Goal: Communication & Community: Participate in discussion

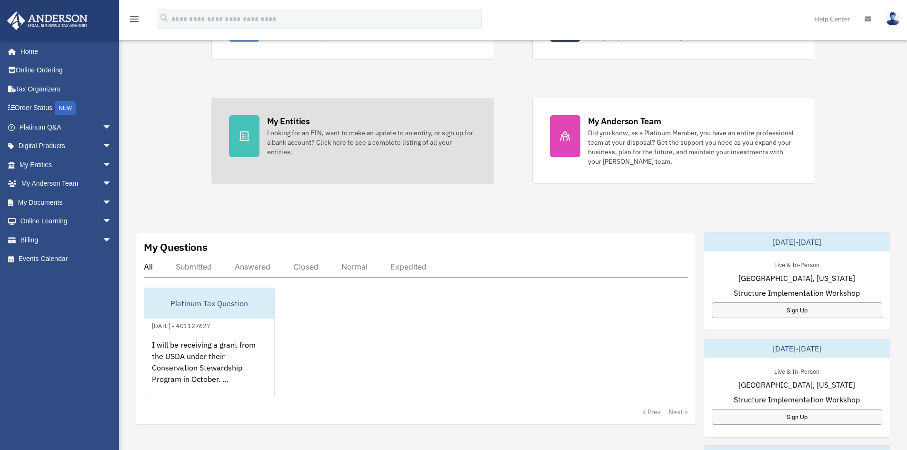
scroll to position [190, 0]
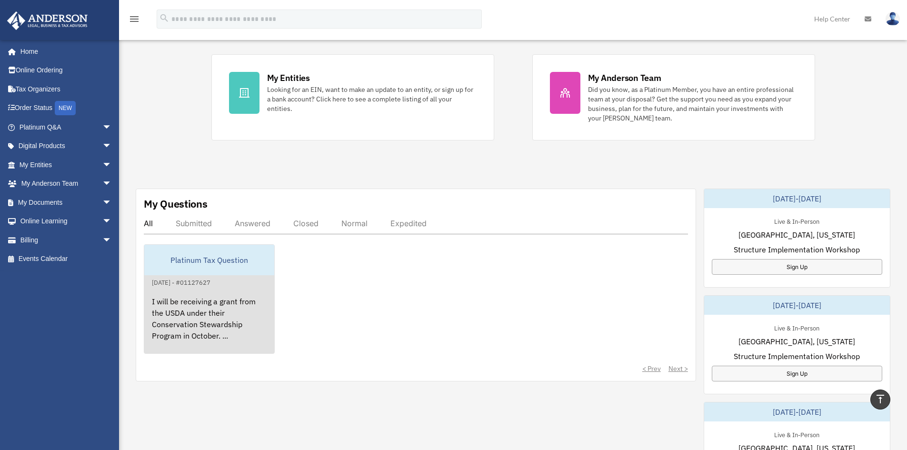
click at [163, 260] on div "Platinum Tax Question" at bounding box center [209, 260] width 130 height 30
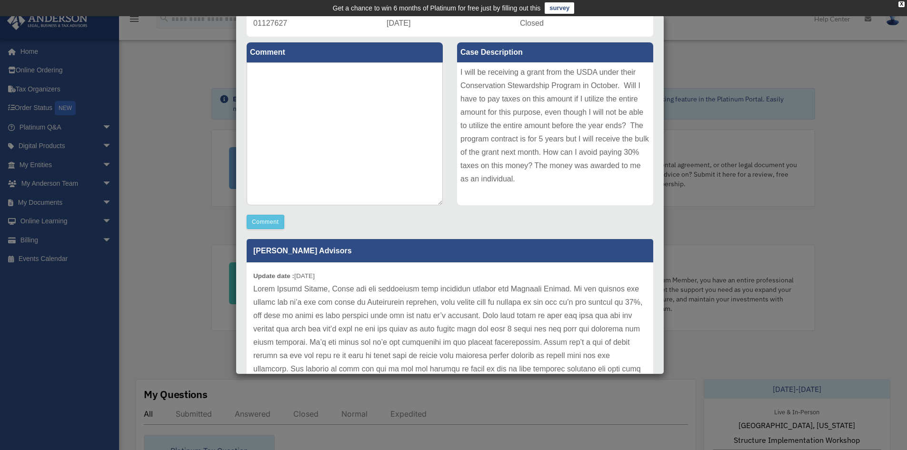
scroll to position [0, 0]
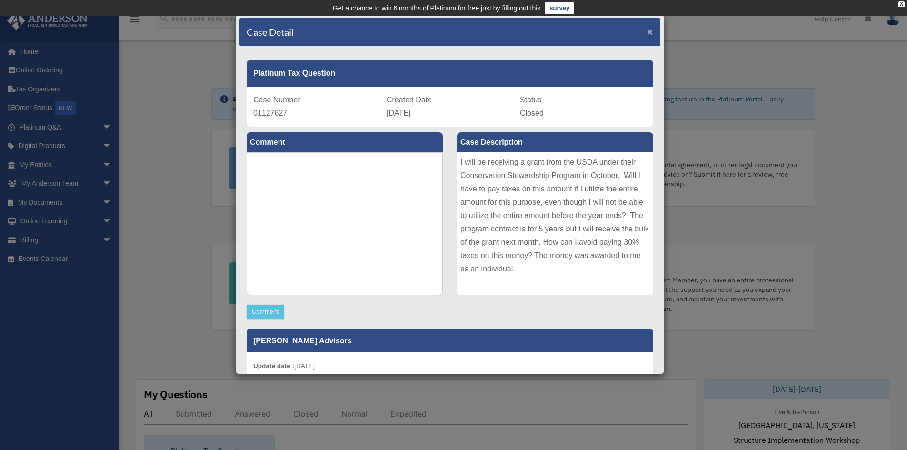
click at [647, 31] on span "×" at bounding box center [650, 31] width 6 height 11
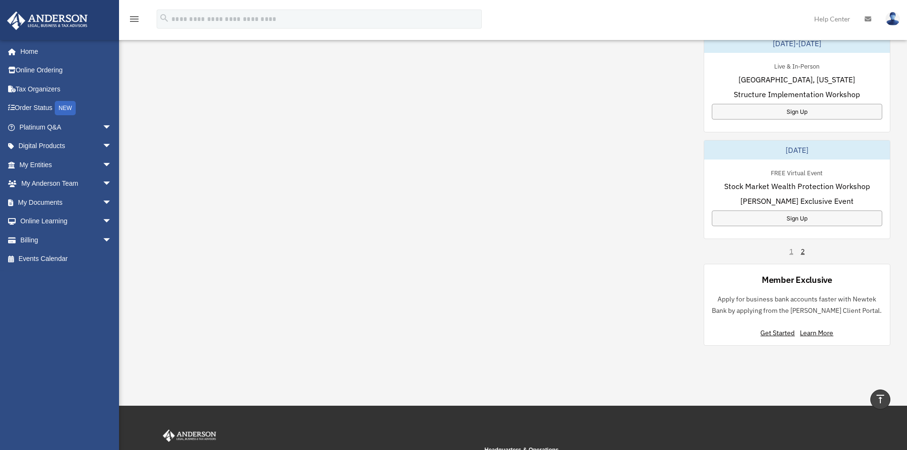
scroll to position [570, 0]
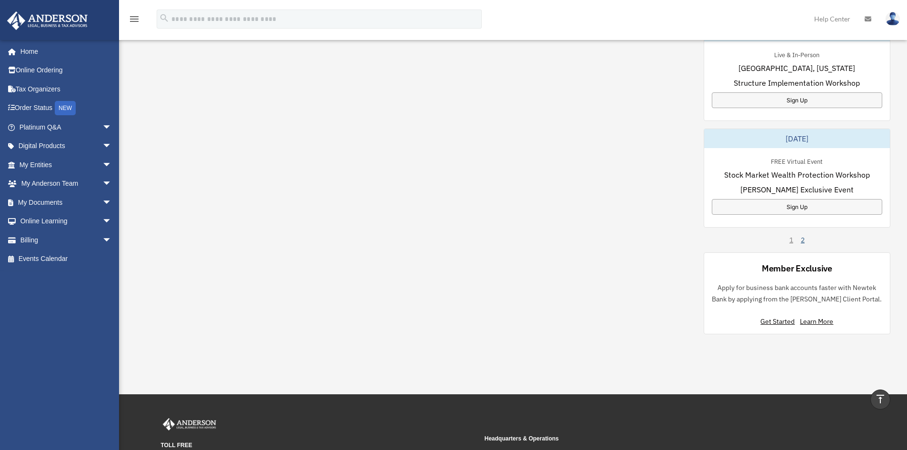
click at [803, 241] on link "2" at bounding box center [803, 240] width 4 height 10
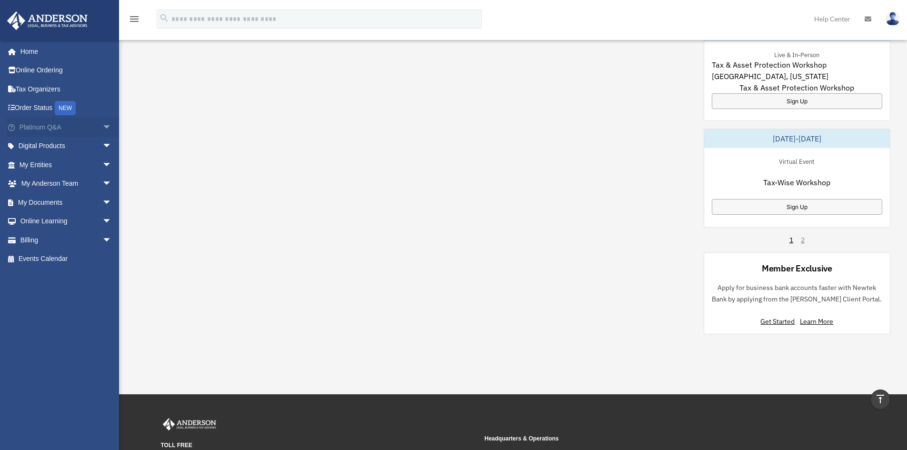
click at [102, 128] on span "arrow_drop_down" at bounding box center [111, 128] width 19 height 20
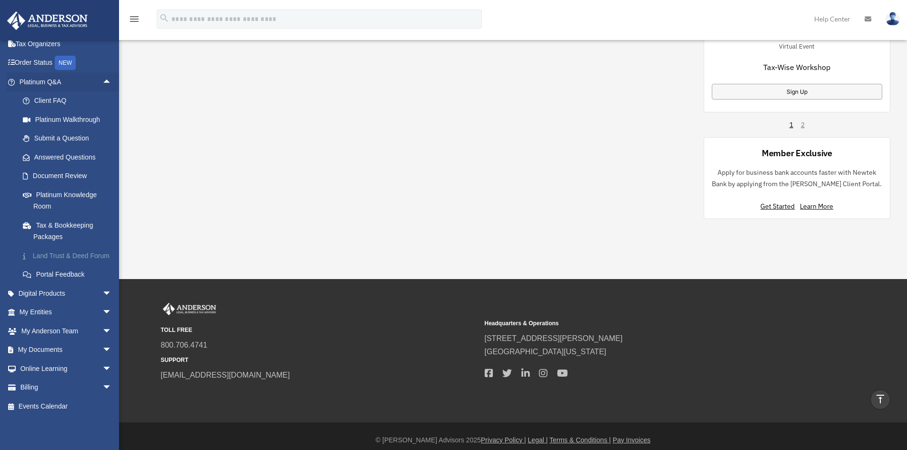
scroll to position [693, 0]
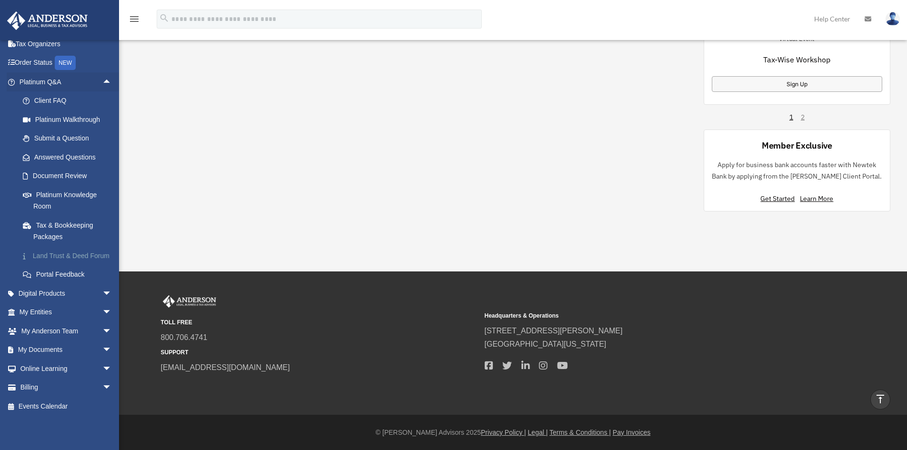
click at [40, 246] on link "Land Trust & Deed Forum" at bounding box center [69, 255] width 113 height 19
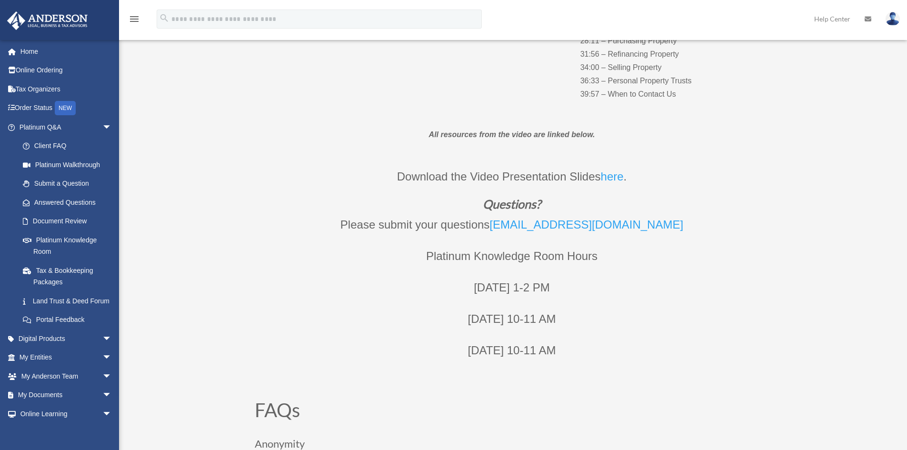
scroll to position [333, 0]
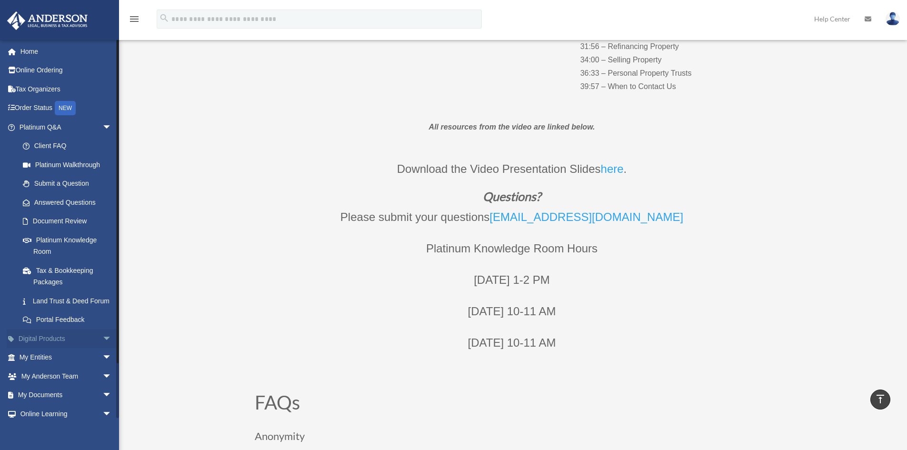
click at [102, 349] on span "arrow_drop_down" at bounding box center [111, 339] width 19 height 20
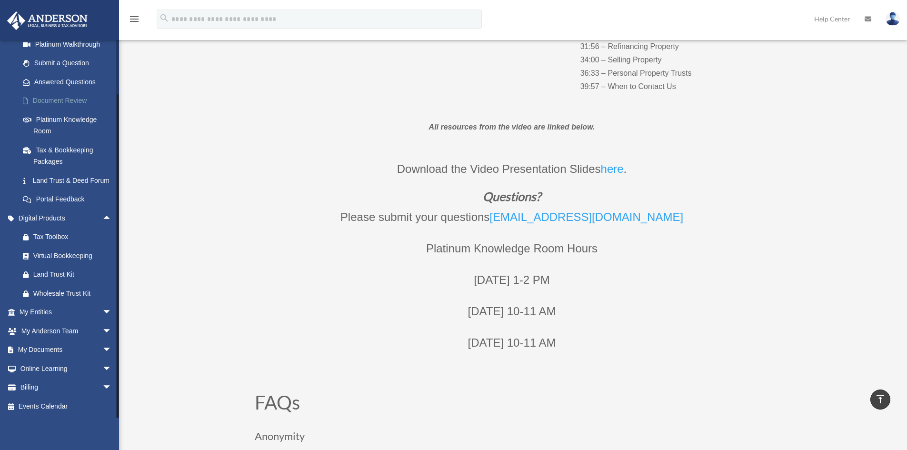
scroll to position [132, 0]
